Goal: Transaction & Acquisition: Purchase product/service

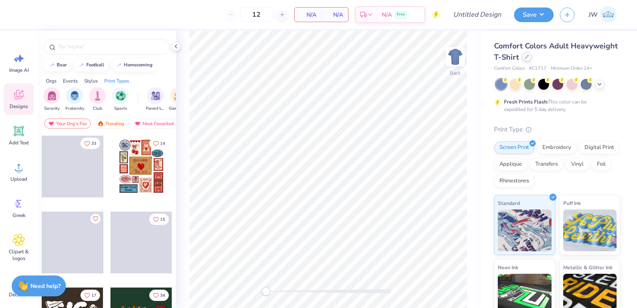
click at [532, 59] on div at bounding box center [526, 56] width 9 height 9
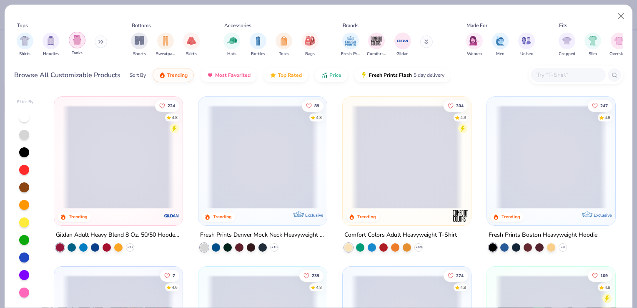
click at [75, 48] on div "filter for Tanks" at bounding box center [77, 40] width 17 height 17
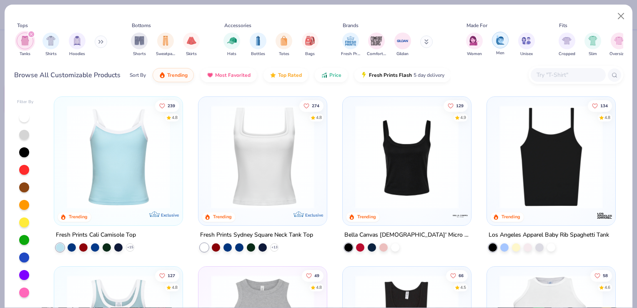
click at [496, 41] on img "filter for Men" at bounding box center [500, 40] width 9 height 10
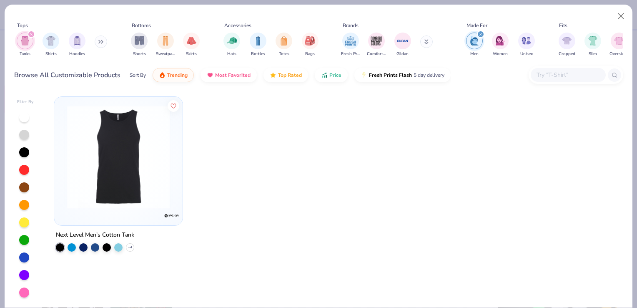
click at [141, 195] on img at bounding box center [119, 156] width 112 height 103
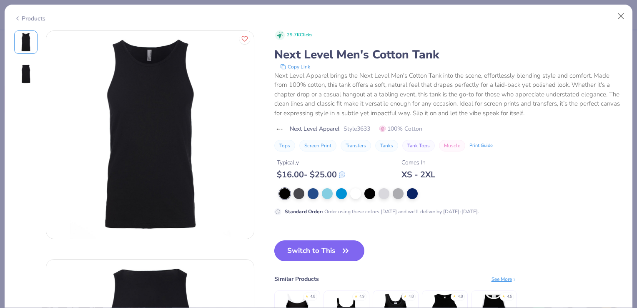
click at [342, 246] on icon "button" at bounding box center [346, 251] width 12 height 12
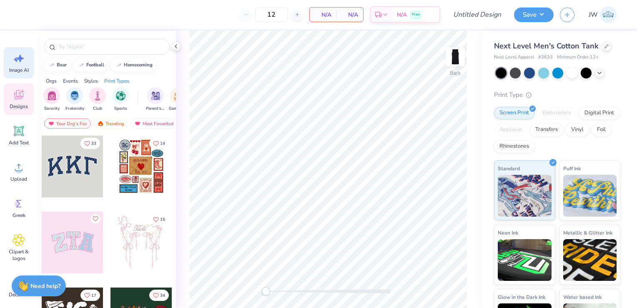
click at [19, 61] on icon at bounding box center [20, 59] width 7 height 8
